Goal: Understand process/instructions

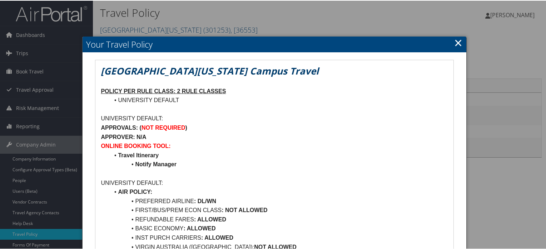
click at [460, 43] on link "×" at bounding box center [459, 42] width 8 height 14
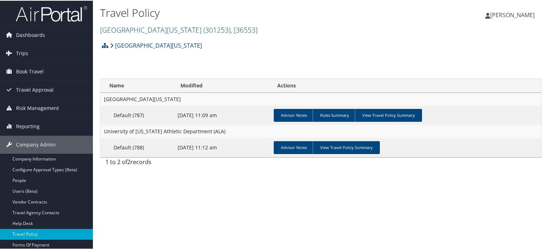
click at [153, 34] on link "University of Alabama ( 301253 ) , [ 36553 ]" at bounding box center [179, 29] width 158 height 10
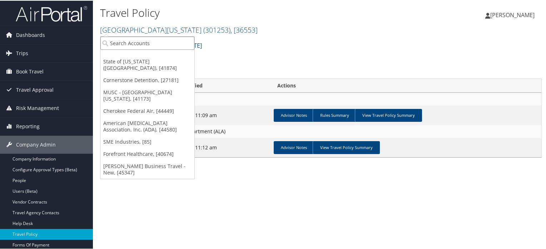
click at [129, 39] on input "search" at bounding box center [147, 42] width 94 height 13
type input "musc"
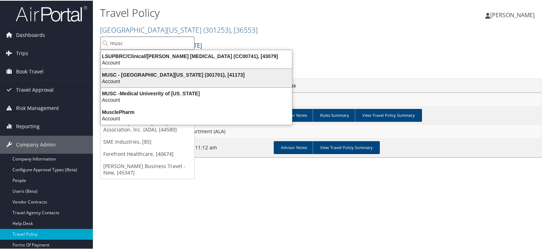
click at [162, 81] on div "Account" at bounding box center [197, 80] width 200 height 6
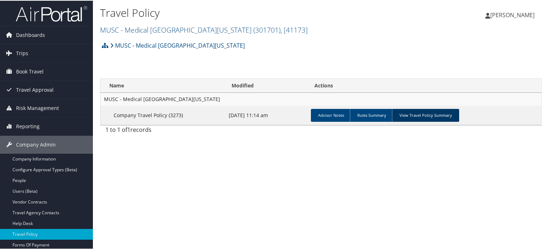
click at [417, 114] on link "View Travel Policy Summary" at bounding box center [425, 114] width 67 height 13
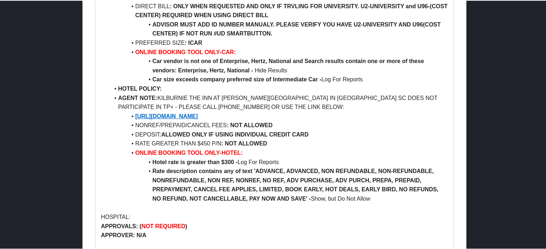
scroll to position [379, 0]
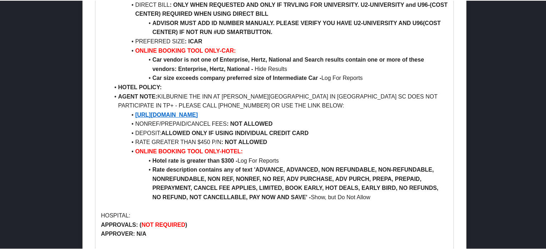
click at [326, 111] on li "[URL][DOMAIN_NAME]" at bounding box center [278, 113] width 339 height 9
